Goal: Transaction & Acquisition: Purchase product/service

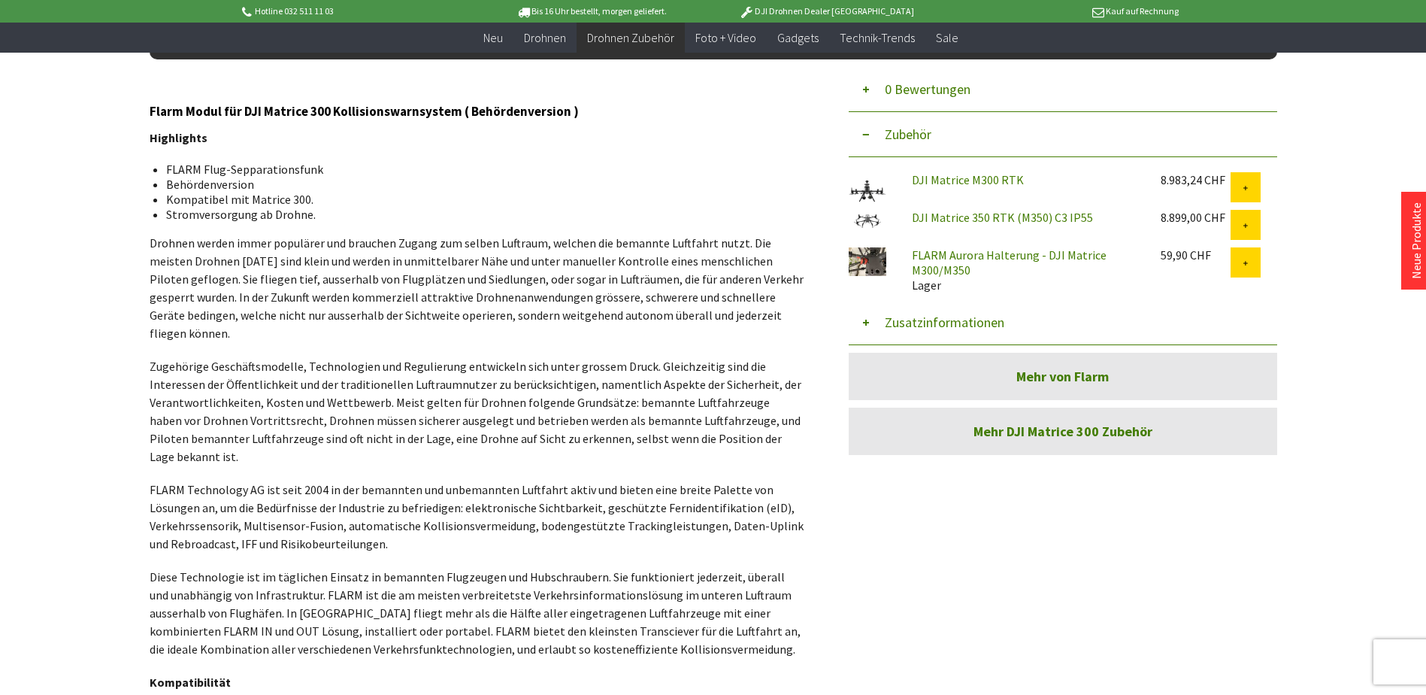
scroll to position [451, 0]
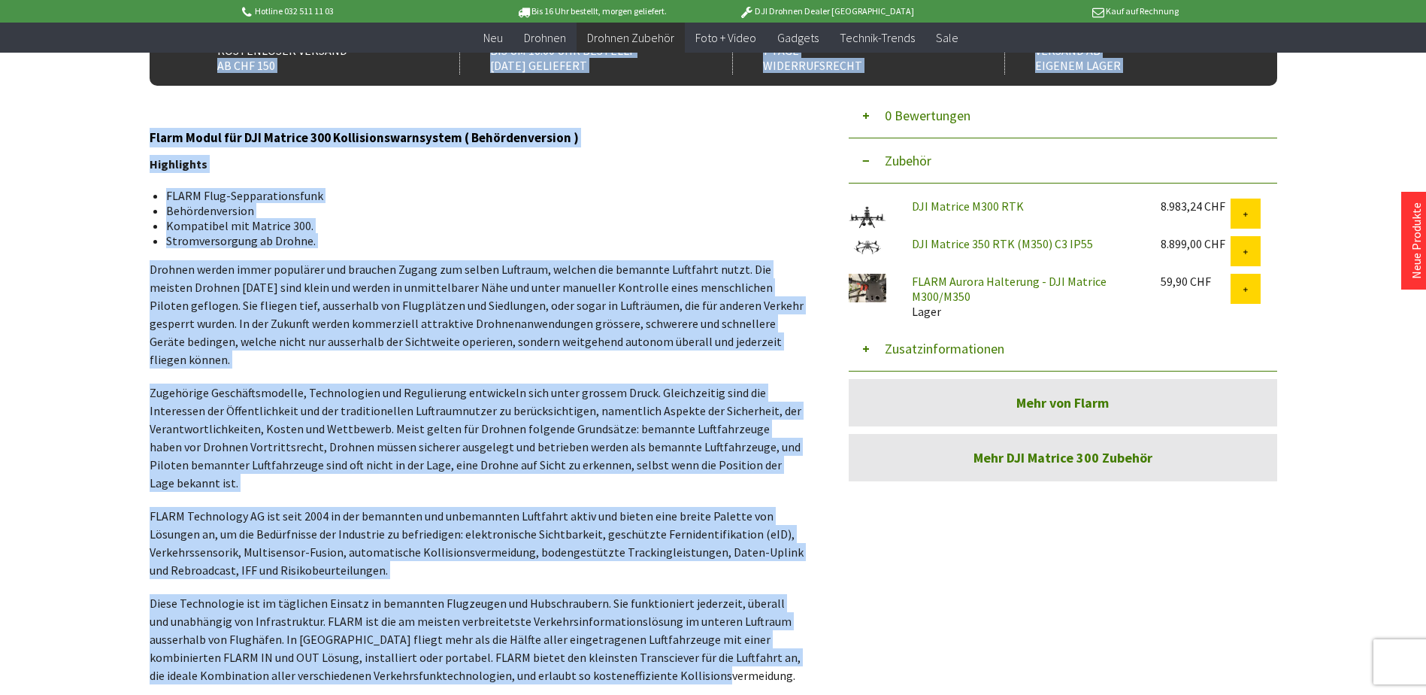
drag, startPoint x: 147, startPoint y: 136, endPoint x: 720, endPoint y: 654, distance: 771.8
click at [720, 654] on div "Menü schließen Kategorien Neu Drohnen Drohnen Zubehör DJI Enterprise Drohnen Zu…" at bounding box center [713, 273] width 1203 height 1167
copy div "lo IPS 433 Dol si 87:69 Ame consecte Adipis elitseddo 0 Eius Temporincididu Utl…"
click at [468, 203] on li "Behördenversion" at bounding box center [479, 210] width 626 height 15
